Goal: Task Accomplishment & Management: Complete application form

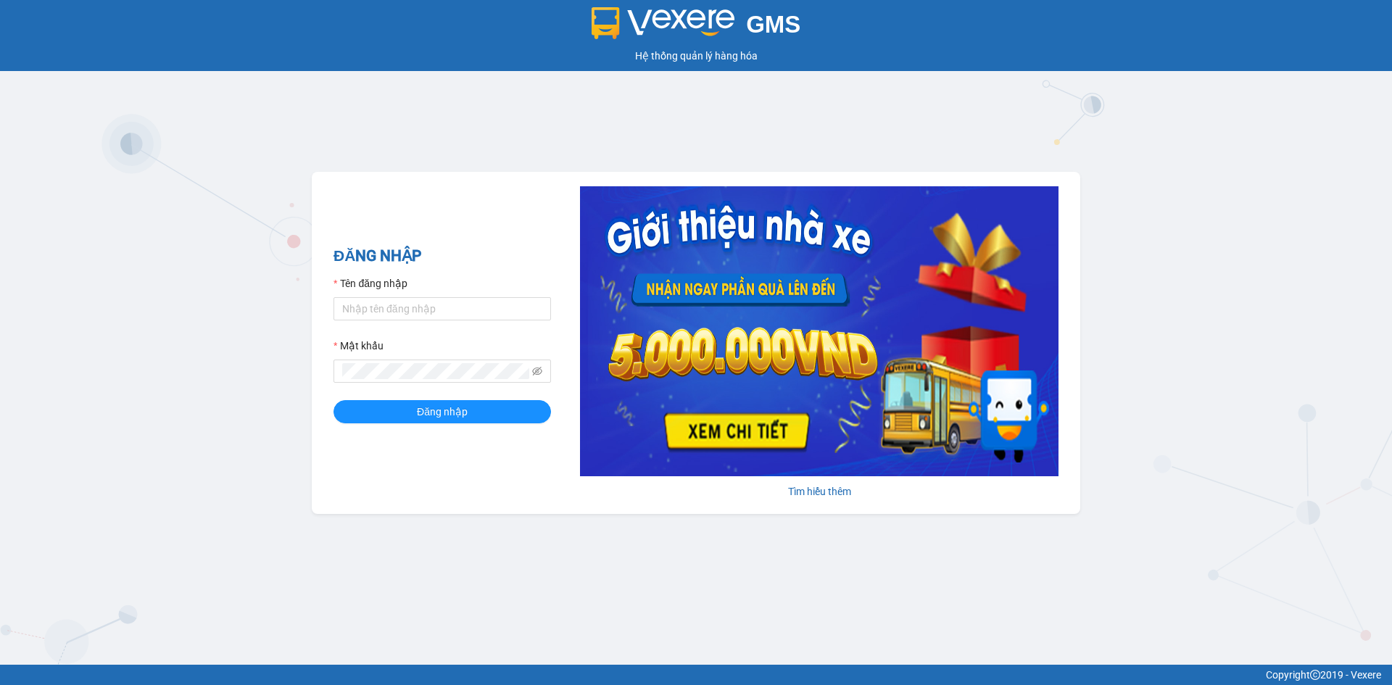
drag, startPoint x: 700, startPoint y: 675, endPoint x: 694, endPoint y: 619, distance: 56.8
click at [698, 668] on div "Copyright 2019 - Vexere" at bounding box center [696, 675] width 1370 height 16
click at [693, 617] on div "GMS Hệ thống quản lý hàng hóa ĐĂNG NHẬP Tên đăng nhập Mật khẩu Đăng nhập Tìm hi…" at bounding box center [696, 332] width 1392 height 665
click at [683, 604] on div "GMS Hệ thống quản lý hàng hóa ĐĂNG NHẬP Tên đăng nhập Mật khẩu Đăng nhập Tìm hi…" at bounding box center [696, 332] width 1392 height 665
click at [452, 295] on div "Tên đăng nhập" at bounding box center [441, 286] width 217 height 22
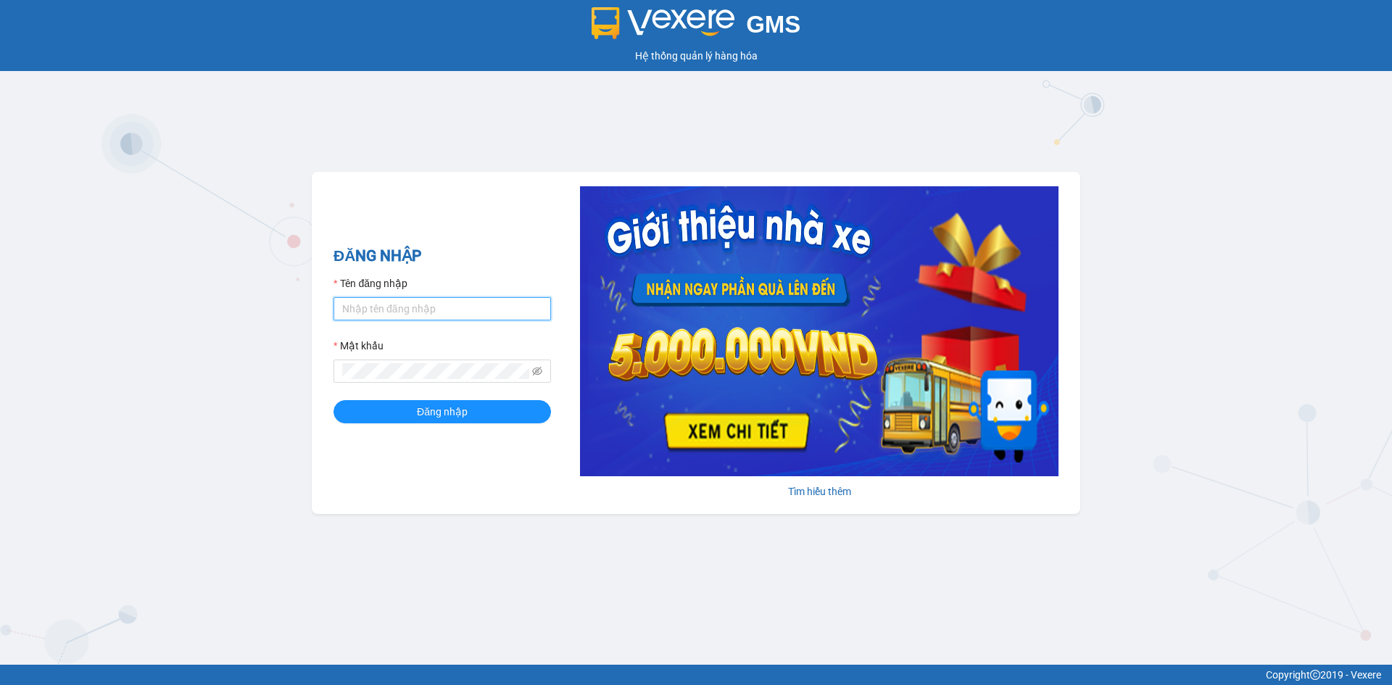
click at [479, 318] on input "Tên đăng nhập" at bounding box center [441, 308] width 217 height 23
drag, startPoint x: 411, startPoint y: 280, endPoint x: 410, endPoint y: 330, distance: 50.0
click at [407, 288] on div "Tên đăng nhập" at bounding box center [441, 286] width 217 height 22
click at [411, 330] on form "Tên đăng nhập lanh.khanhphong Mật khẩu Đăng nhập" at bounding box center [441, 349] width 217 height 148
click at [417, 311] on input "lanh.khanhphong" at bounding box center [441, 308] width 217 height 23
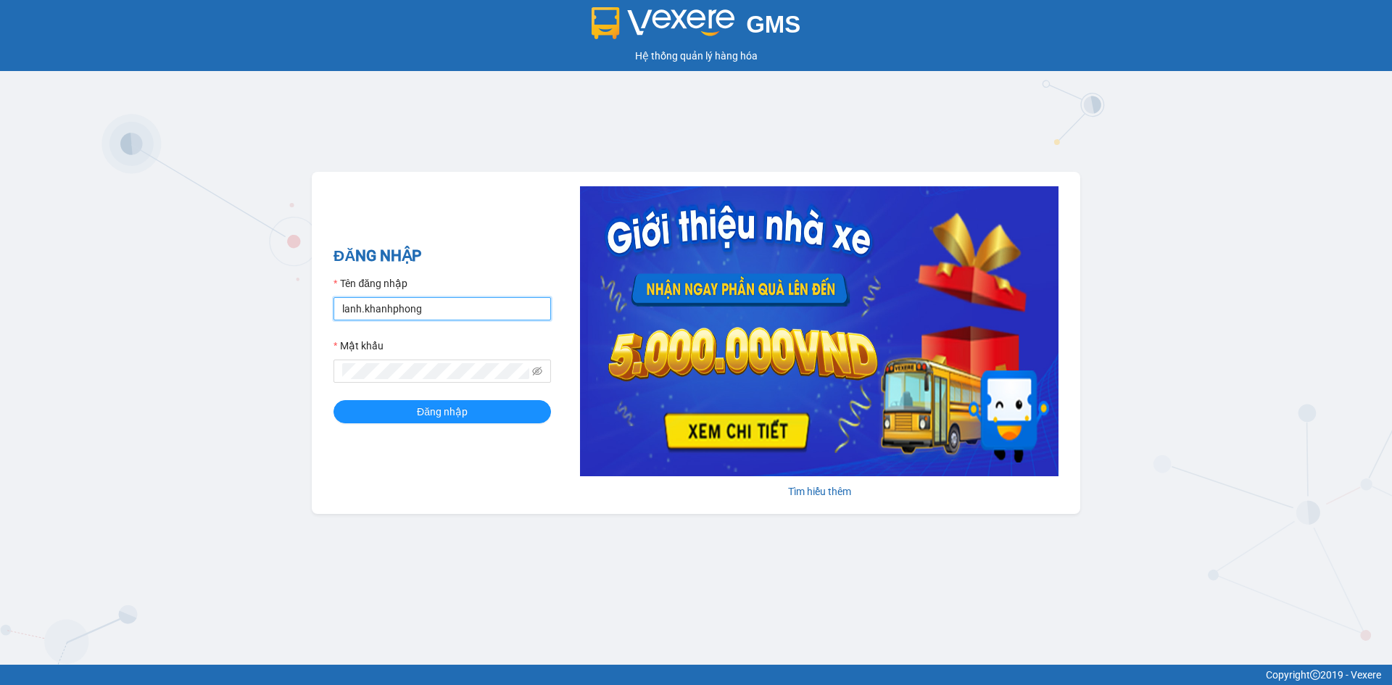
click at [417, 311] on input "lanh.khanhphong" at bounding box center [441, 308] width 217 height 23
type input "minhthu.khanhphong"
click at [404, 362] on span at bounding box center [441, 370] width 217 height 23
click at [394, 361] on span at bounding box center [441, 370] width 217 height 23
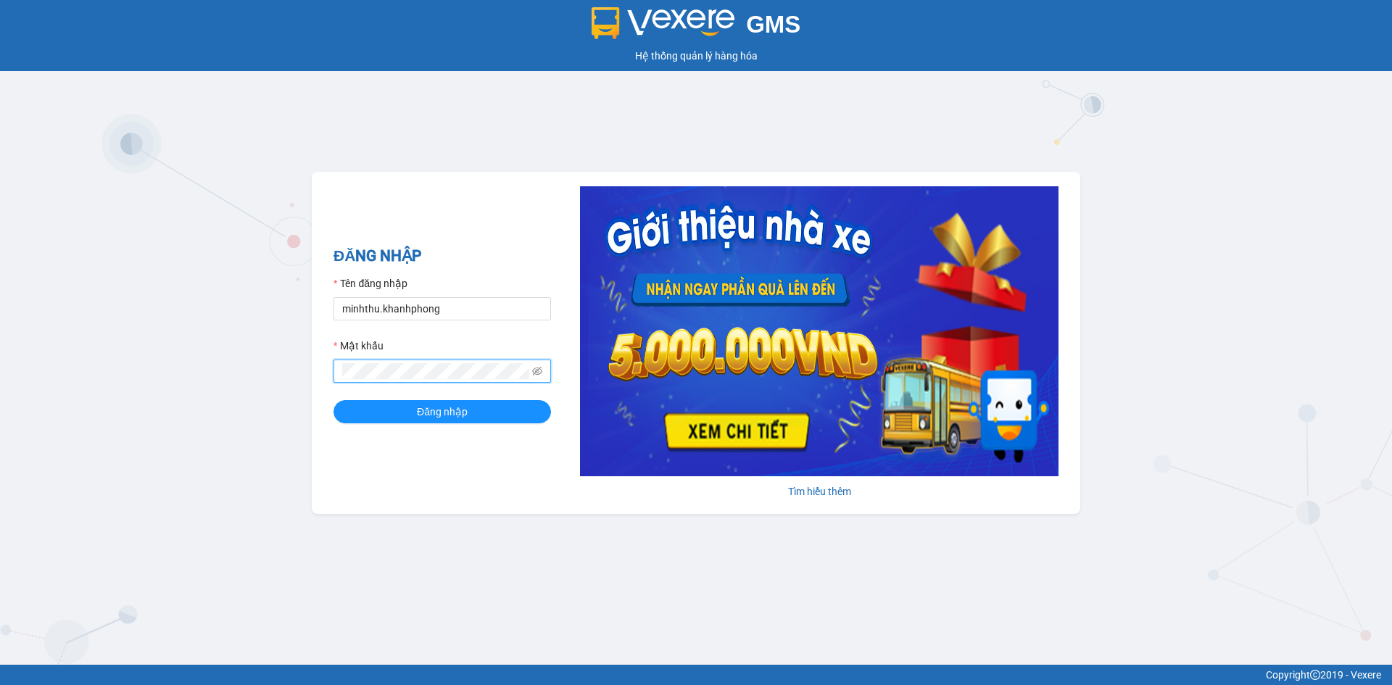
click at [333, 400] on button "Đăng nhập" at bounding box center [441, 411] width 217 height 23
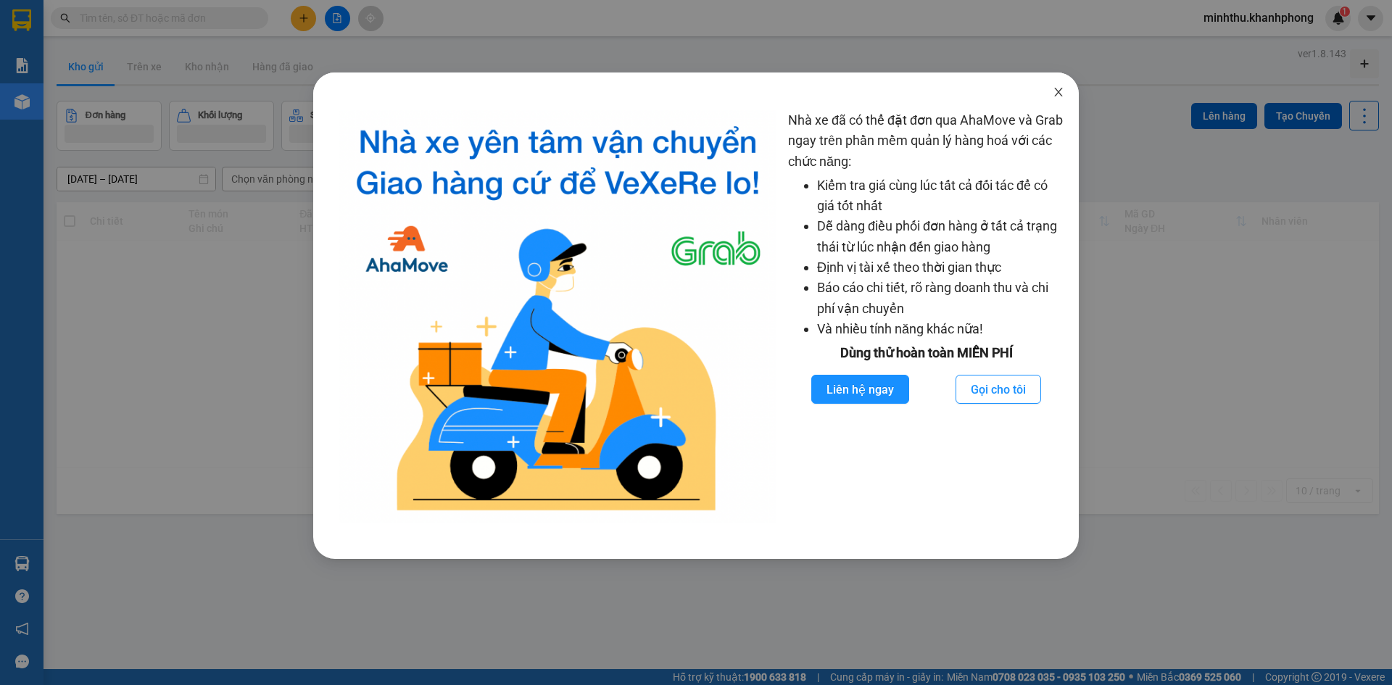
click at [1052, 94] on span "Close" at bounding box center [1058, 92] width 41 height 41
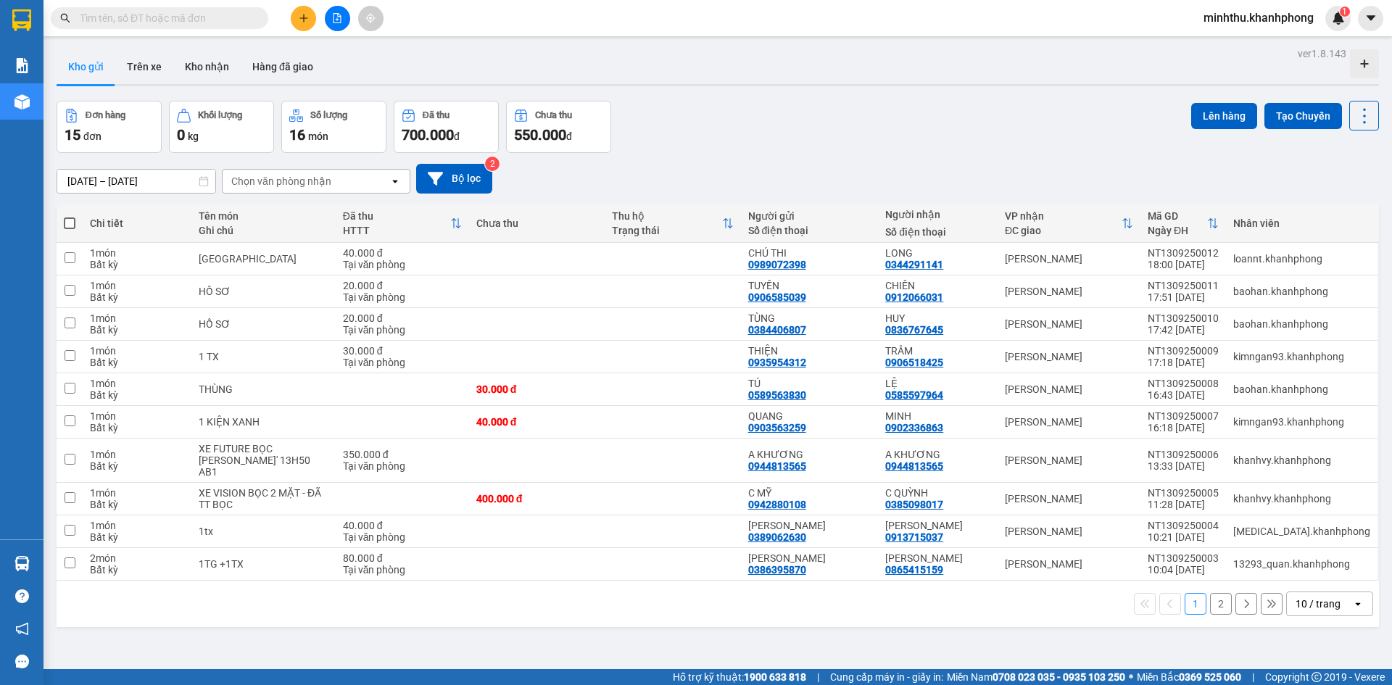
click at [304, 24] on button at bounding box center [303, 18] width 25 height 25
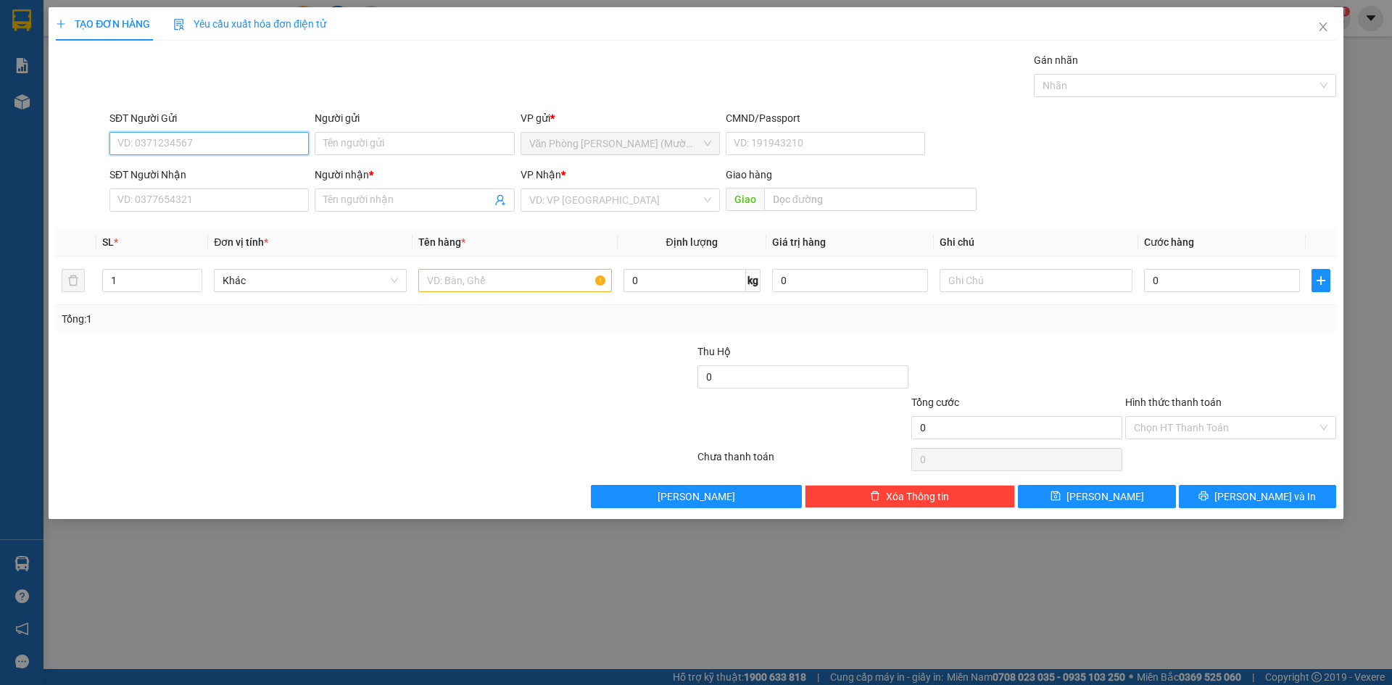
click at [209, 133] on input "SĐT Người Gửi" at bounding box center [208, 143] width 199 height 23
type input "0797089872"
click at [194, 184] on div "0797089872 0797089872 - LÂN" at bounding box center [208, 172] width 199 height 29
drag, startPoint x: 208, startPoint y: 172, endPoint x: 209, endPoint y: 191, distance: 18.9
click at [209, 172] on div "SĐT Người Nhận" at bounding box center [208, 175] width 199 height 16
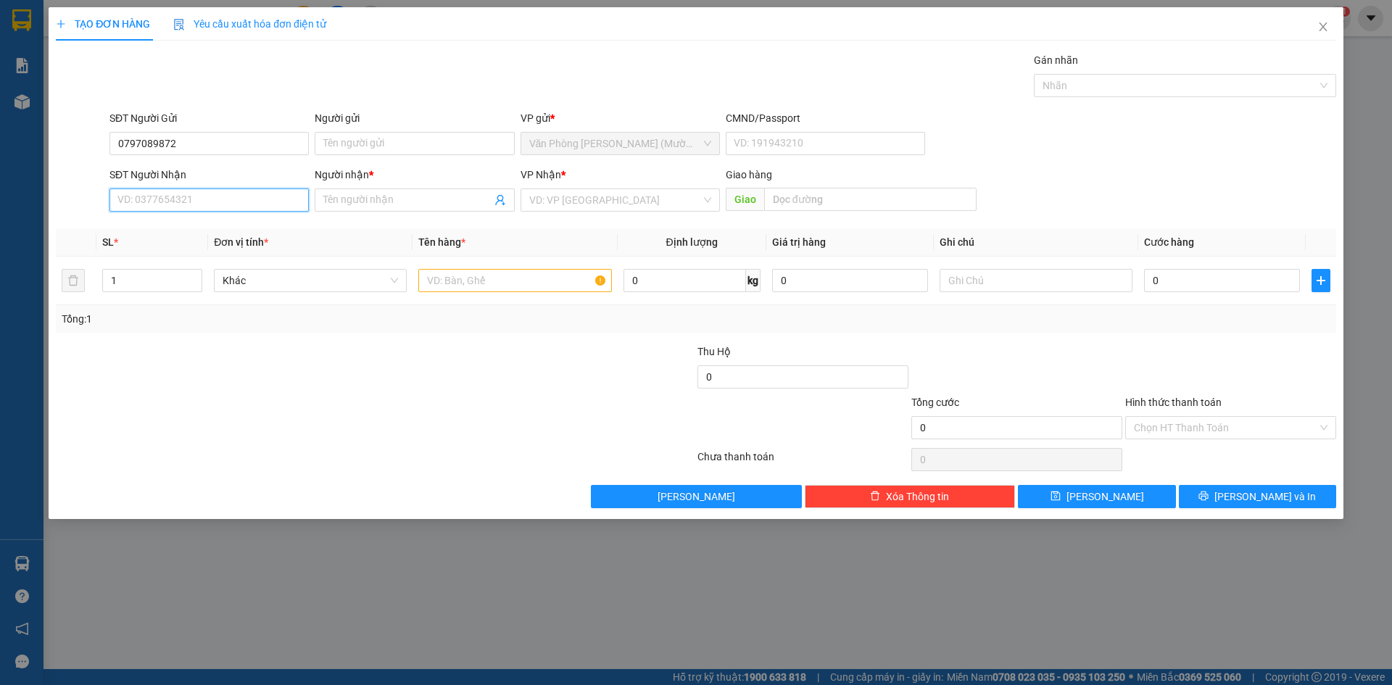
click at [209, 188] on input "SĐT Người Nhận" at bounding box center [208, 199] width 199 height 23
click at [209, 197] on input "SĐT Người Nhận" at bounding box center [208, 199] width 199 height 23
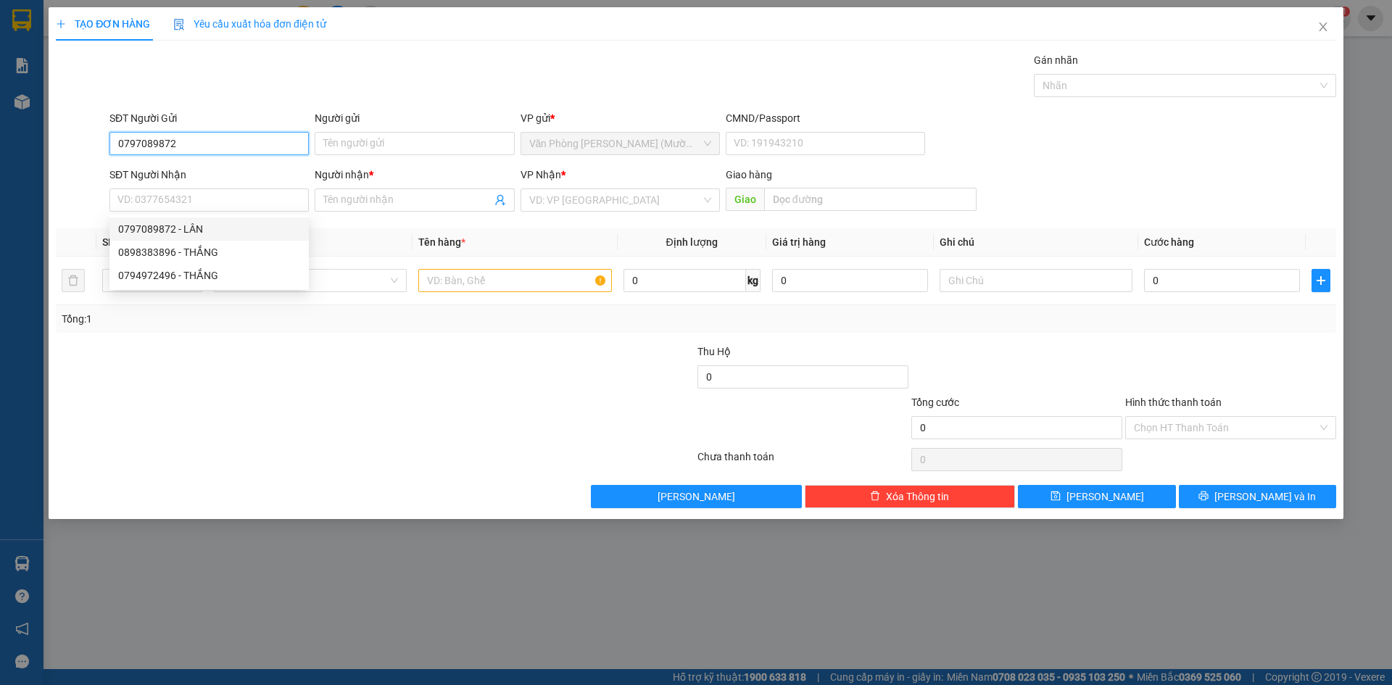
click at [191, 147] on input "0797089872" at bounding box center [208, 143] width 199 height 23
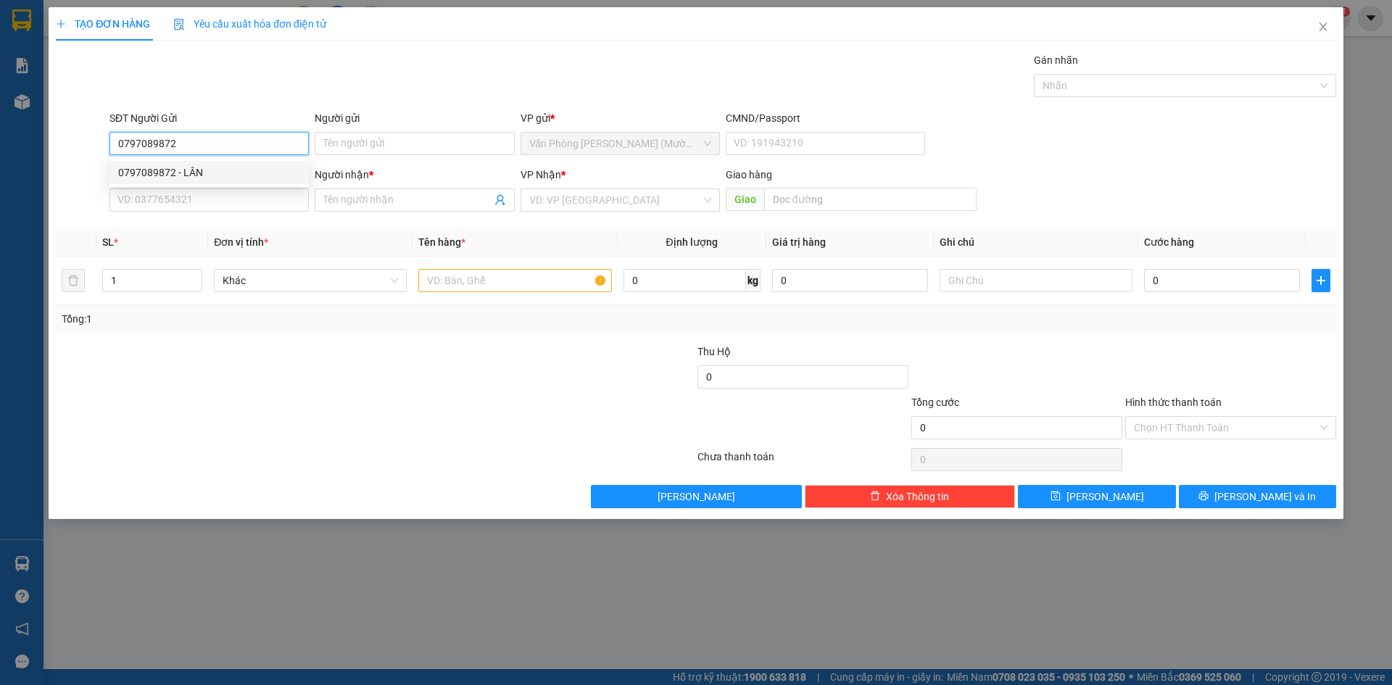
click at [197, 174] on div "0797089872 - LÂN" at bounding box center [209, 173] width 182 height 16
type input "LÂN"
click at [200, 199] on input "SĐT Người Nhận" at bounding box center [208, 199] width 199 height 23
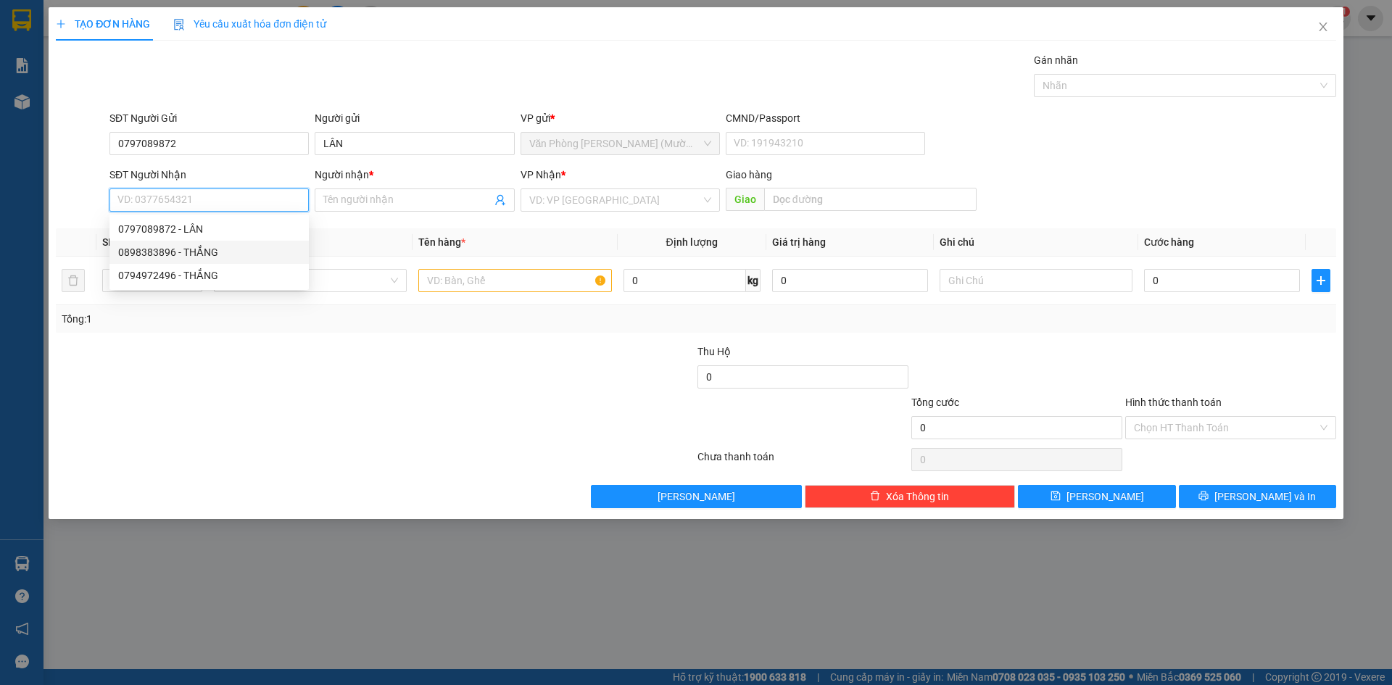
click at [169, 249] on div "0898383896 - THẮNG" at bounding box center [209, 252] width 182 height 16
type input "0898383896"
type input "THẮNG"
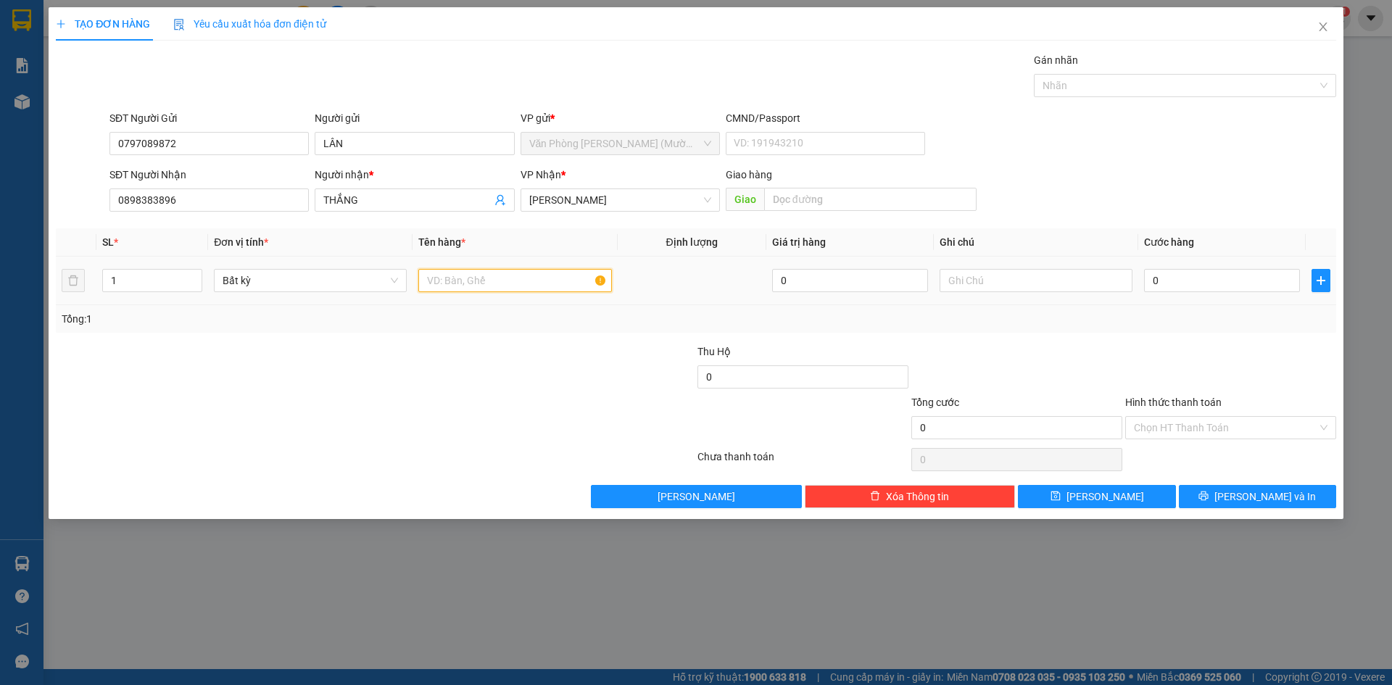
click at [499, 280] on input "text" at bounding box center [514, 280] width 193 height 23
type input "1 TX"
click at [1218, 293] on div "0" at bounding box center [1222, 280] width 156 height 29
click at [1176, 283] on input "0" at bounding box center [1222, 280] width 156 height 23
type input "50"
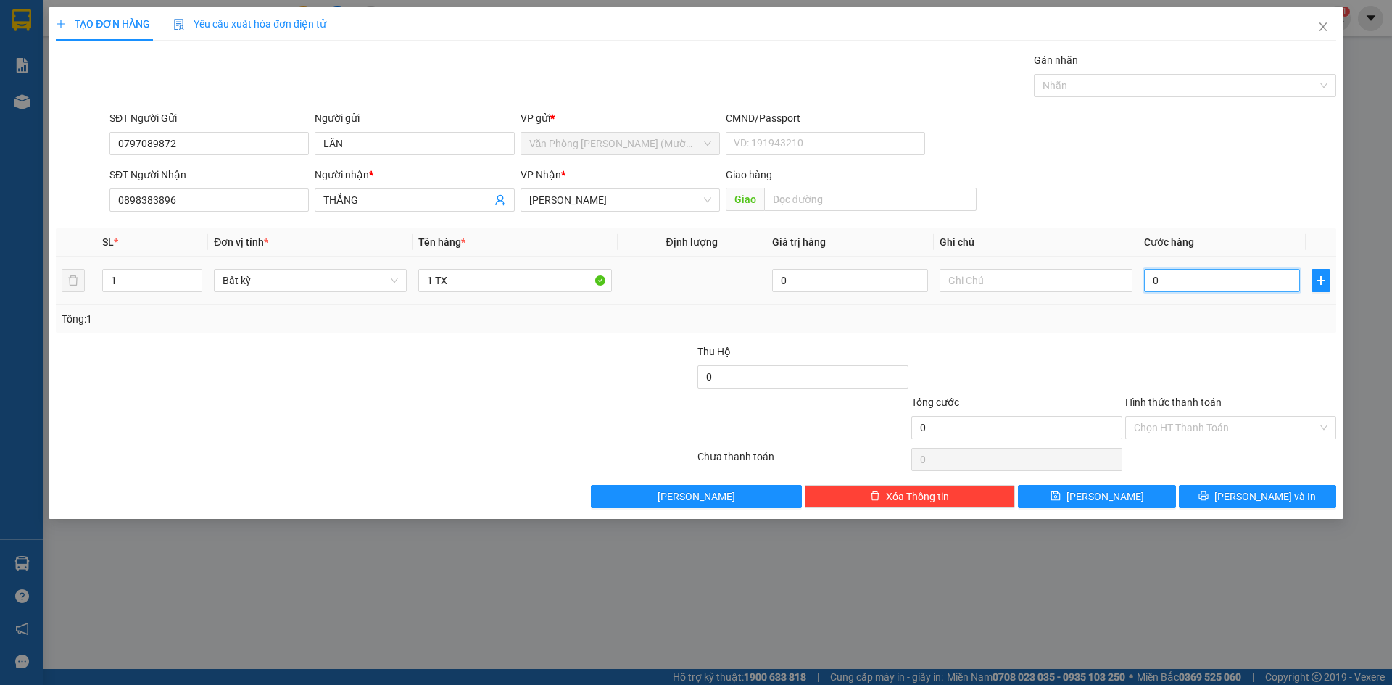
type input "50"
click at [1198, 326] on div "Tổng: 1" at bounding box center [696, 319] width 1268 height 16
type input "50.000"
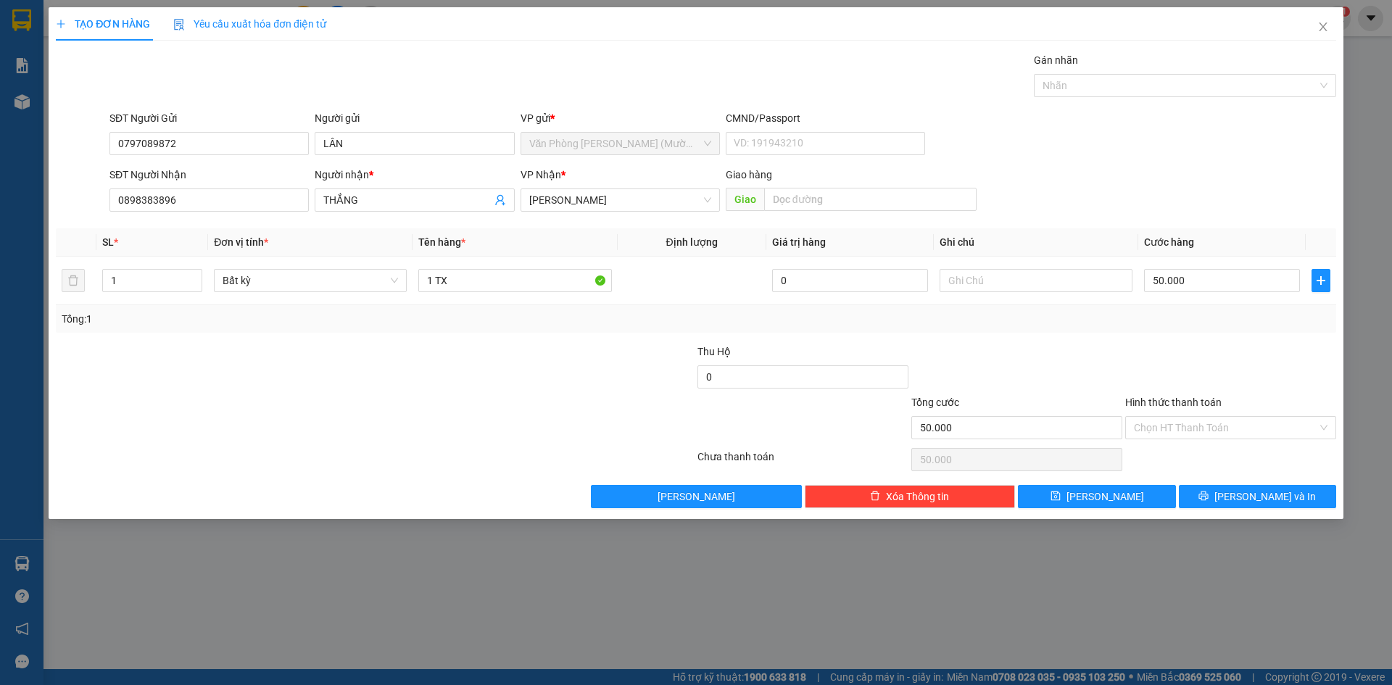
click at [1211, 412] on div "Hình thức thanh toán" at bounding box center [1230, 405] width 211 height 22
click at [1203, 445] on div "Chọn HT Thanh Toán" at bounding box center [1230, 459] width 214 height 29
drag, startPoint x: 1191, startPoint y: 420, endPoint x: 1189, endPoint y: 428, distance: 8.1
click at [1189, 421] on input "Hình thức thanh toán" at bounding box center [1225, 428] width 183 height 22
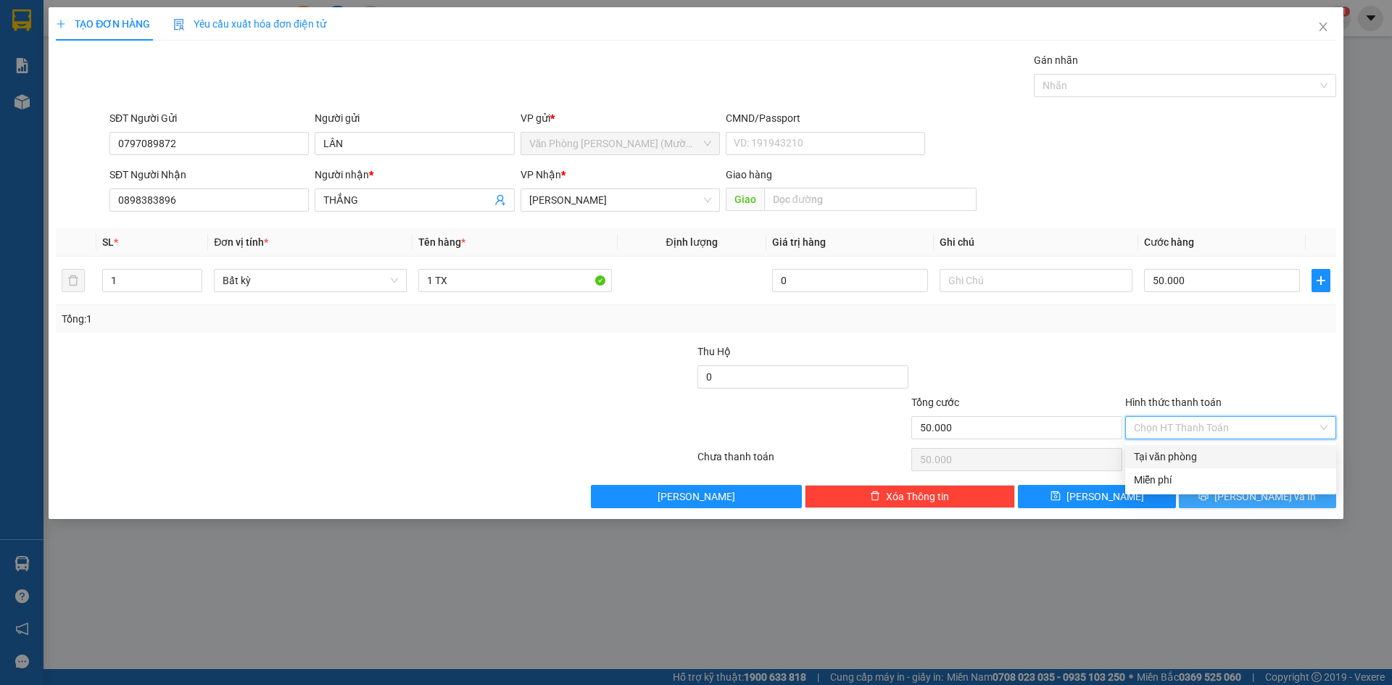
drag, startPoint x: 1200, startPoint y: 454, endPoint x: 1233, endPoint y: 494, distance: 51.5
click at [1200, 457] on div "Tại văn phòng" at bounding box center [1231, 457] width 194 height 16
type input "0"
click at [1208, 494] on icon "printer" at bounding box center [1203, 496] width 10 height 10
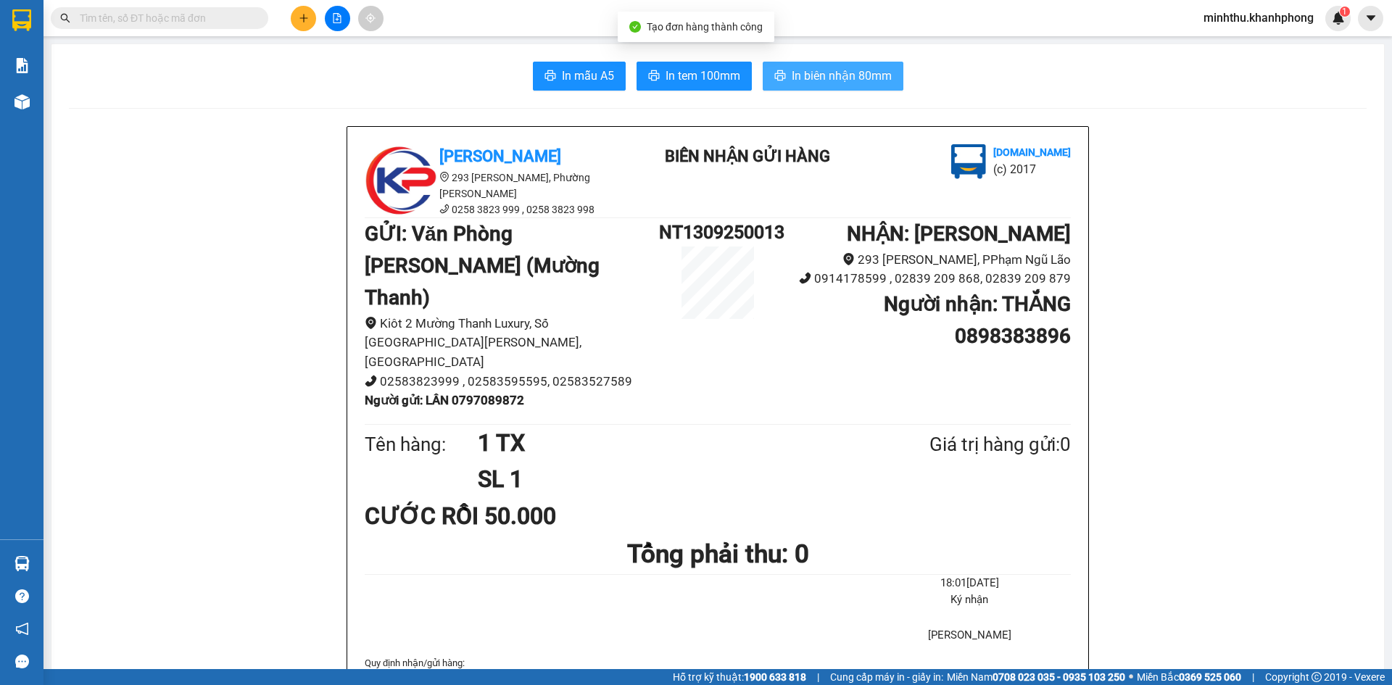
click at [821, 82] on span "In biên nhận 80mm" at bounding box center [841, 76] width 100 height 18
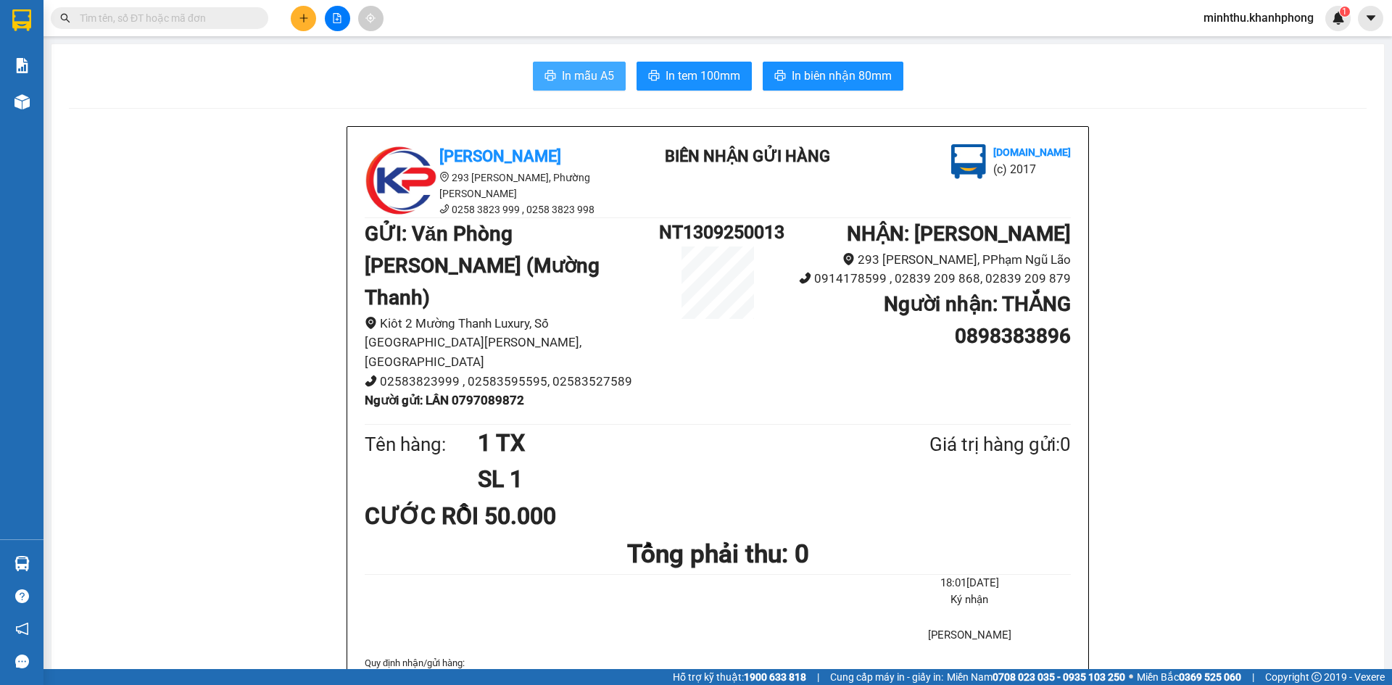
click at [584, 80] on span "In mẫu A5" at bounding box center [588, 76] width 52 height 18
click at [847, 80] on span "In biên nhận 80mm" at bounding box center [841, 76] width 100 height 18
